Goal: Task Accomplishment & Management: Use online tool/utility

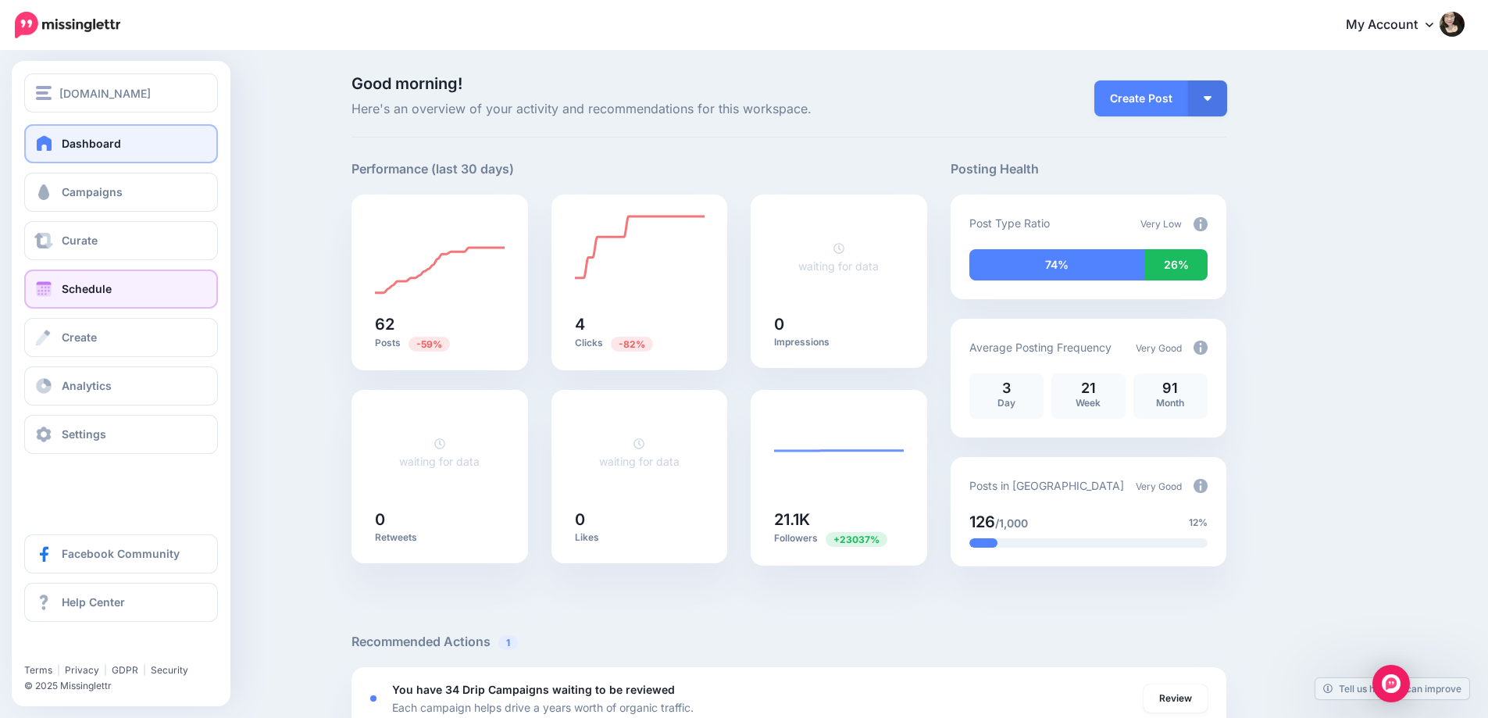
click at [96, 295] on span "Schedule" at bounding box center [87, 288] width 50 height 13
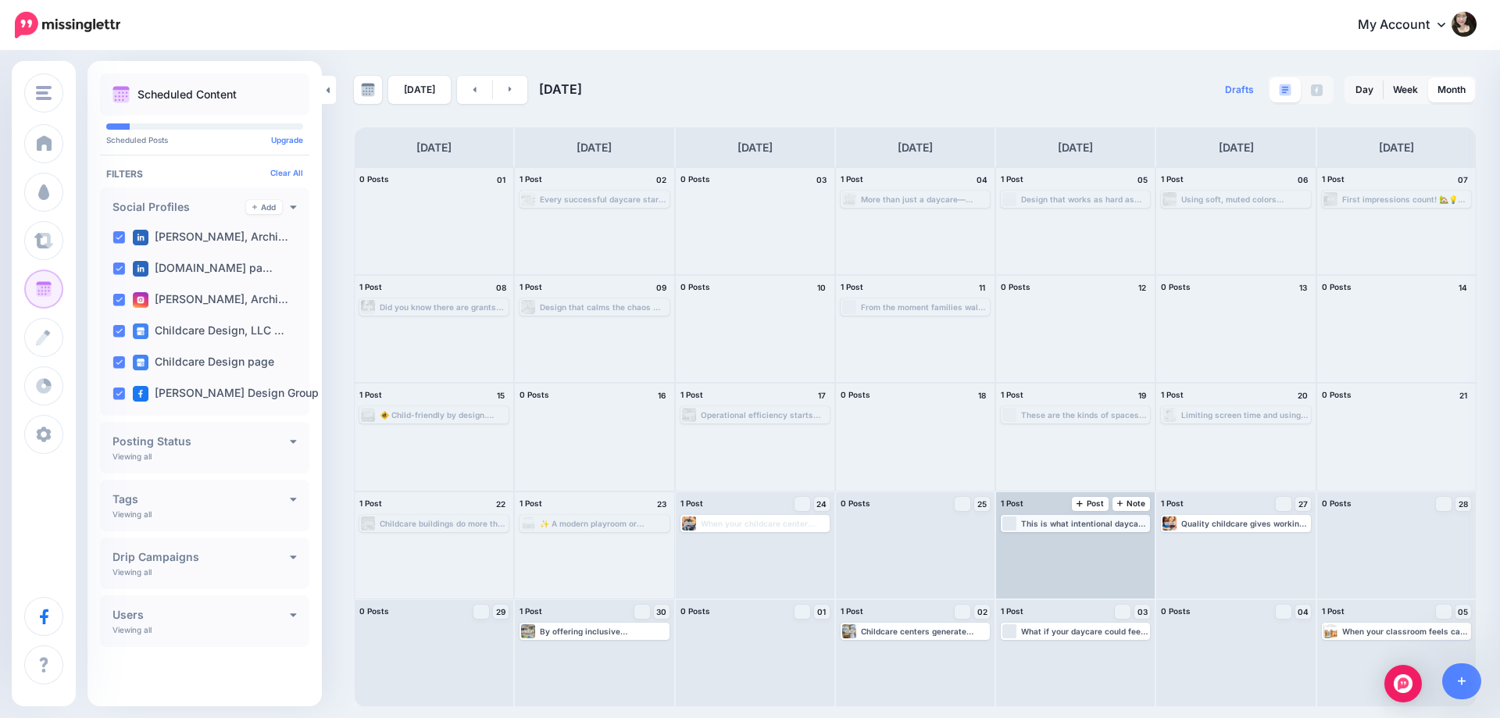
click at [1091, 523] on div "This is what intentional daycare design looks like. Every corner has a purpose.…" at bounding box center [1084, 523] width 127 height 9
click at [1063, 529] on div "Loading This is what intentional daycare design looks like. Every corner has a …" at bounding box center [1075, 523] width 146 height 14
click at [1061, 552] on div "Loading This is what intentional daycare design looks like. Every corner has a …" at bounding box center [1075, 545] width 159 height 106
click at [1068, 545] on link "Edit" at bounding box center [1052, 542] width 98 height 14
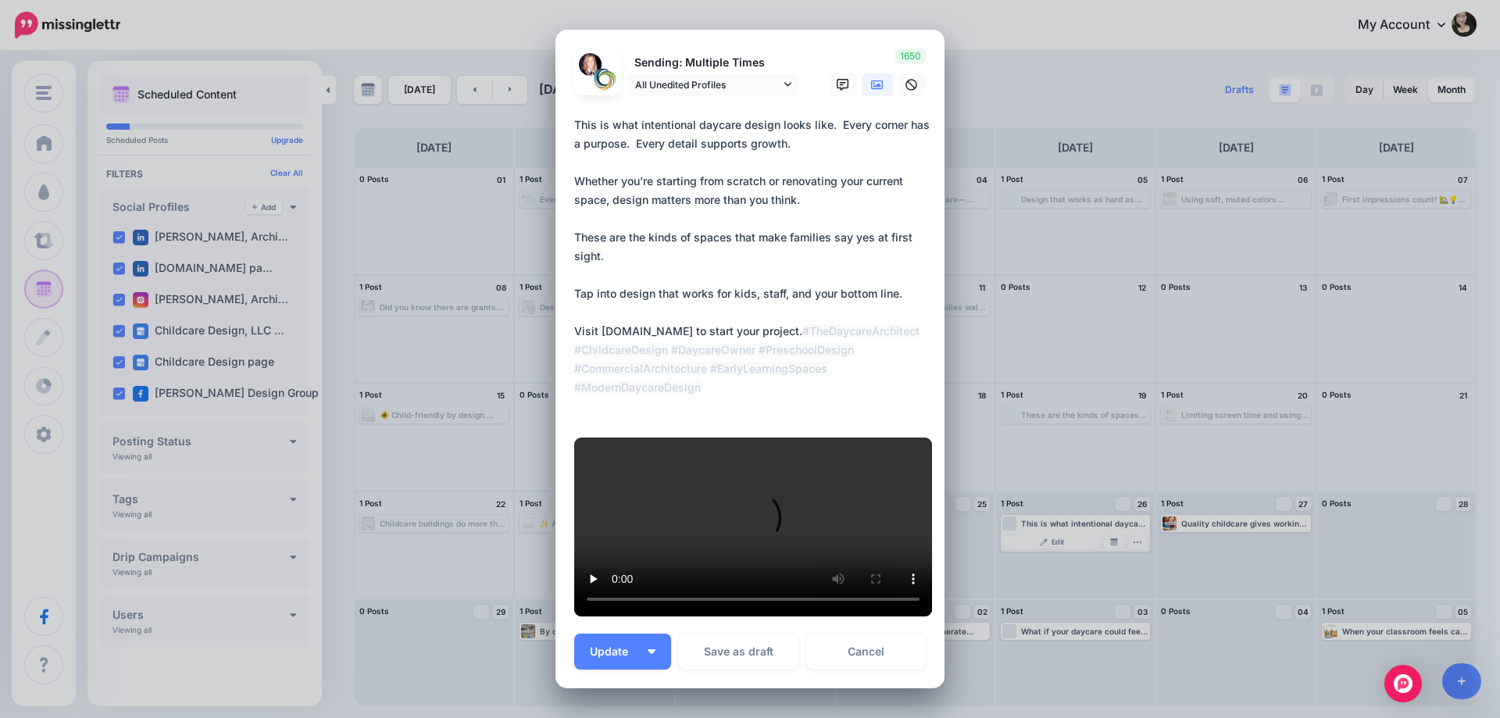
scroll to position [589, 0]
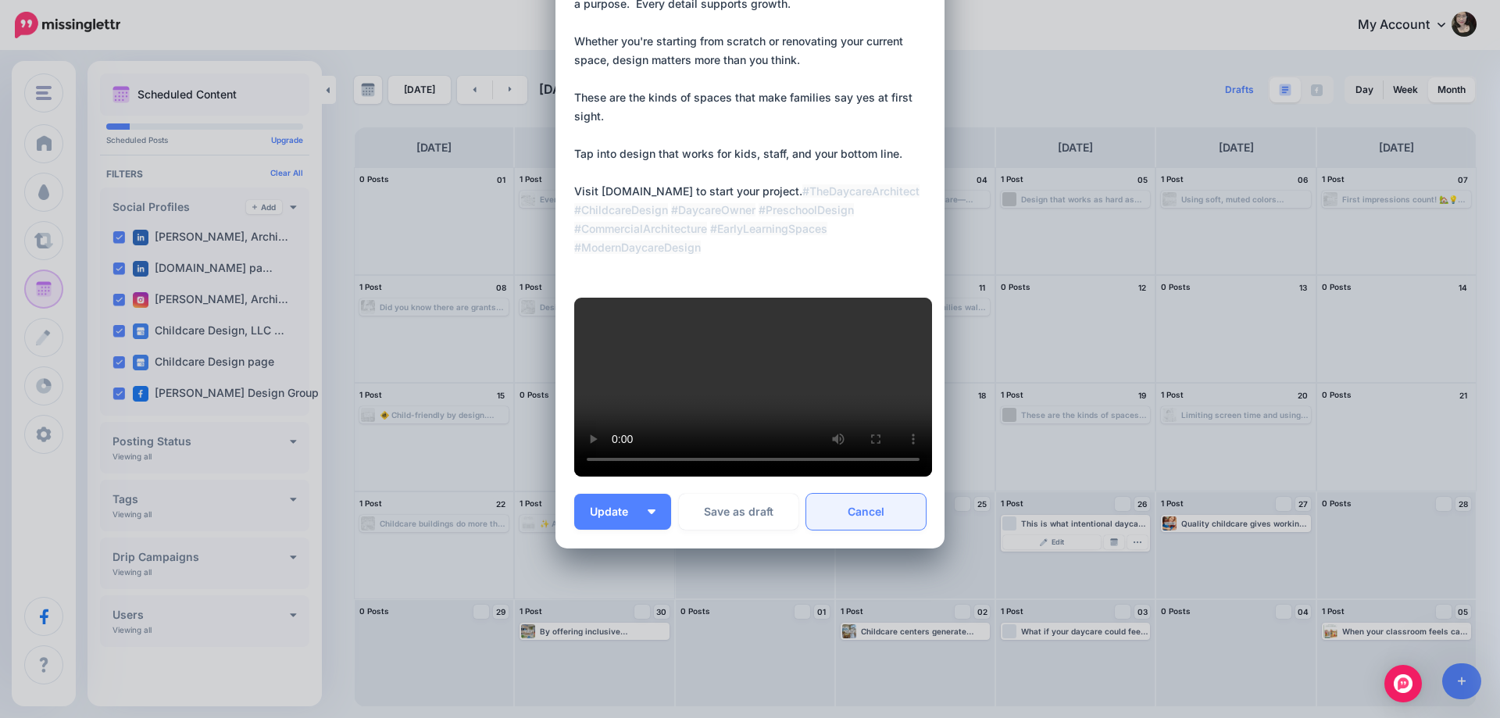
click at [861, 503] on link "Cancel" at bounding box center [866, 512] width 120 height 36
